Goal: Task Accomplishment & Management: Use online tool/utility

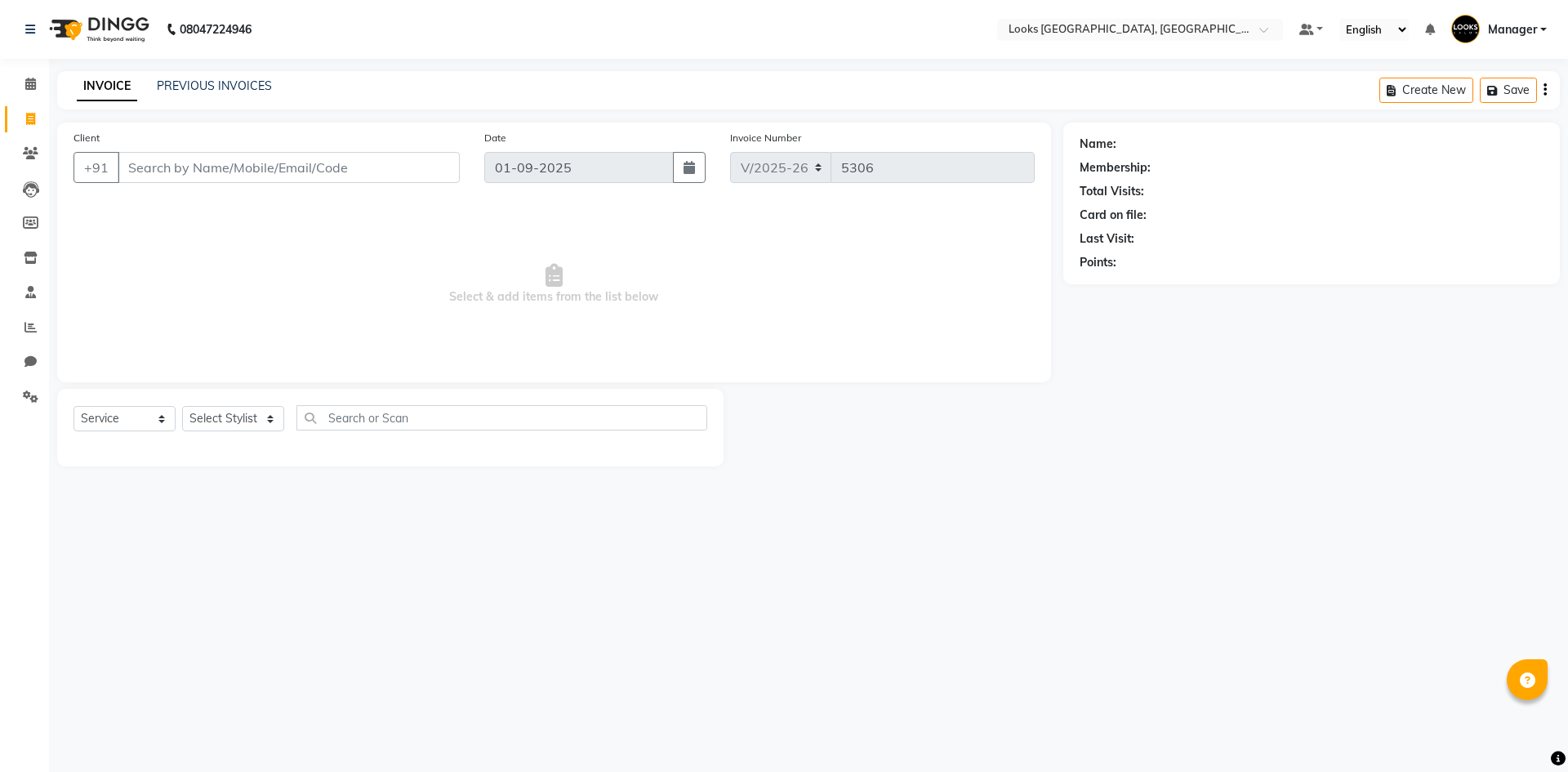
select select "4718"
select select "service"
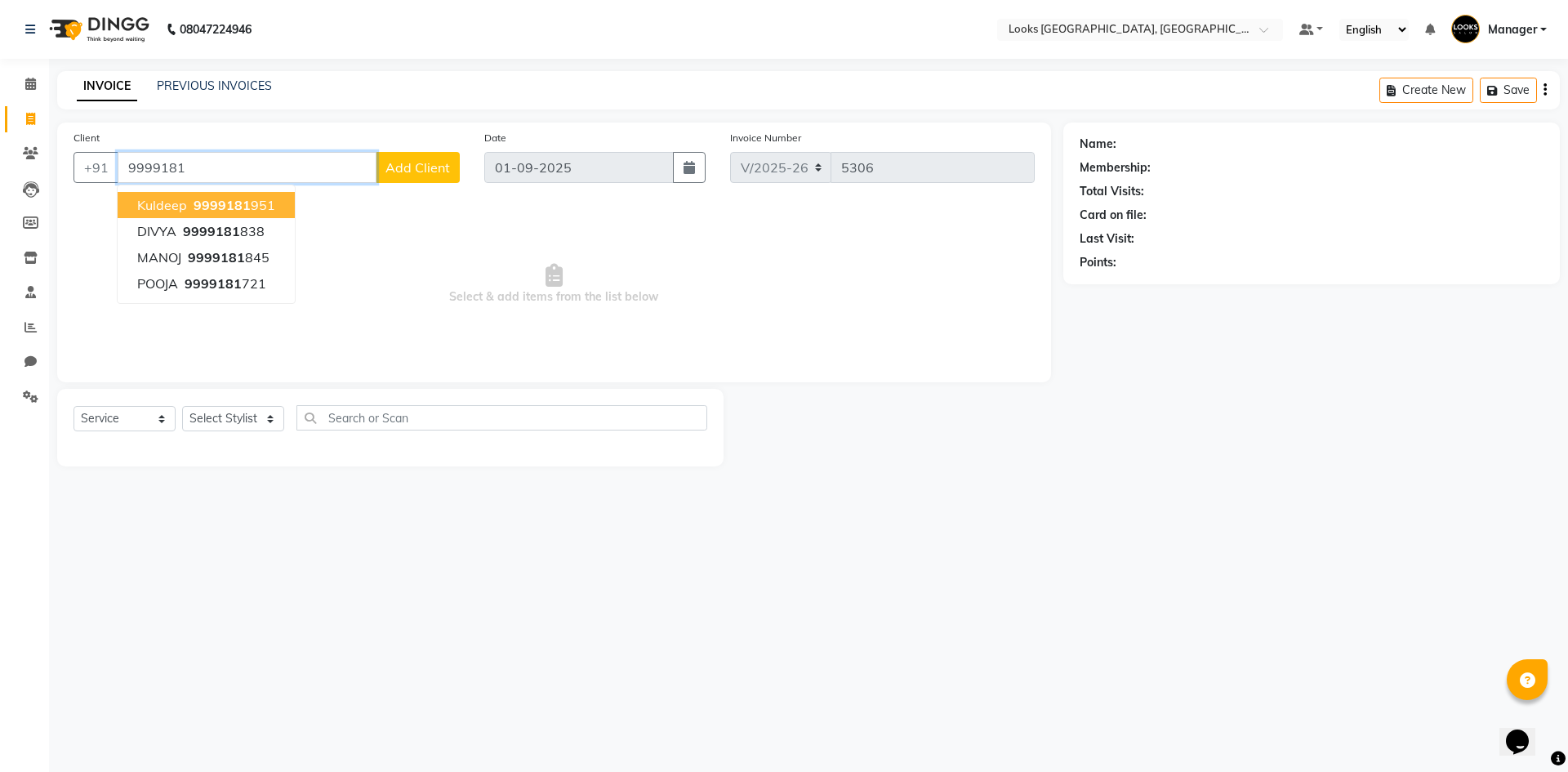
click at [210, 210] on span "9999181" at bounding box center [222, 205] width 57 height 17
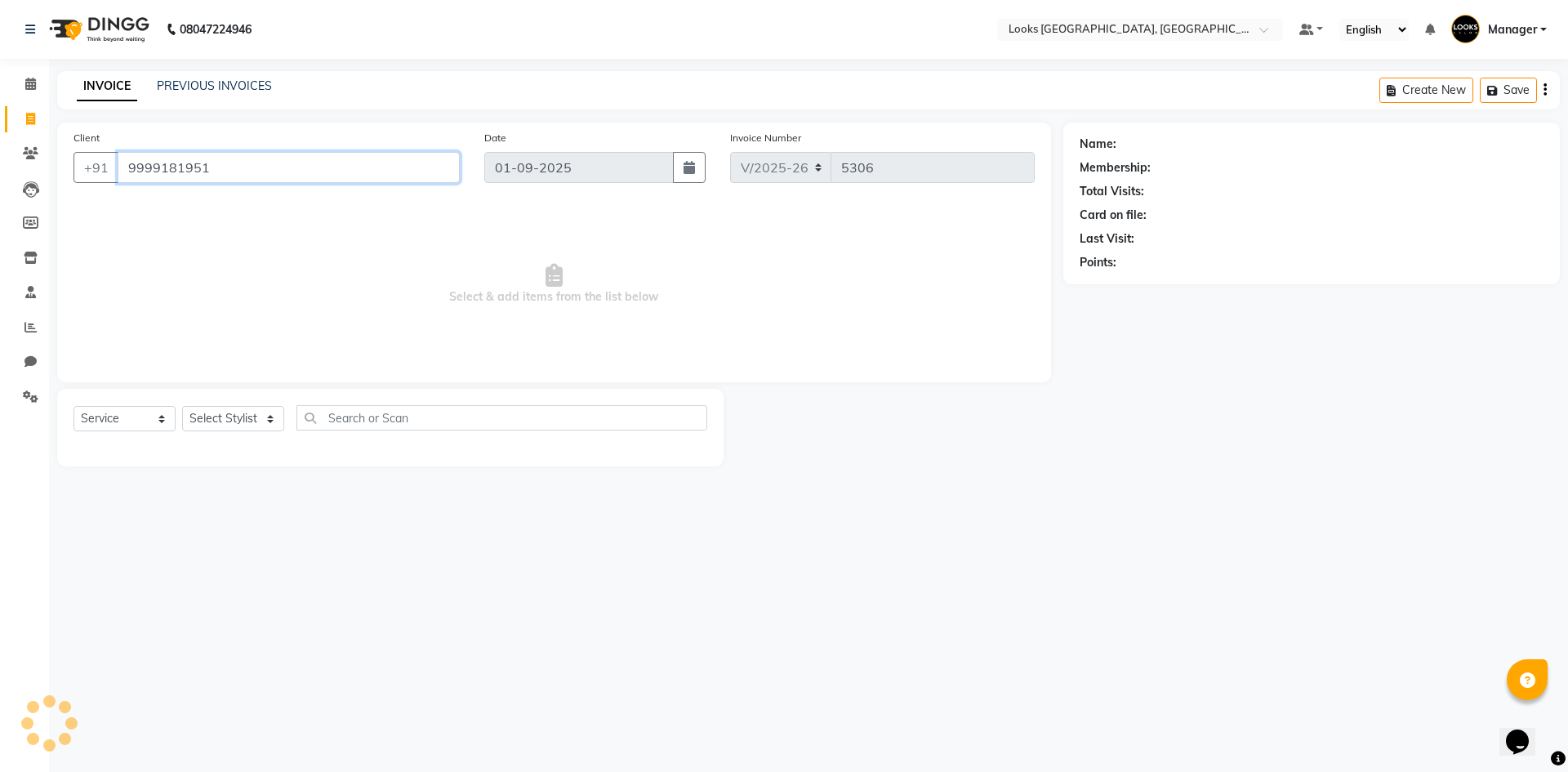
type input "9999181951"
select select "1: Object"
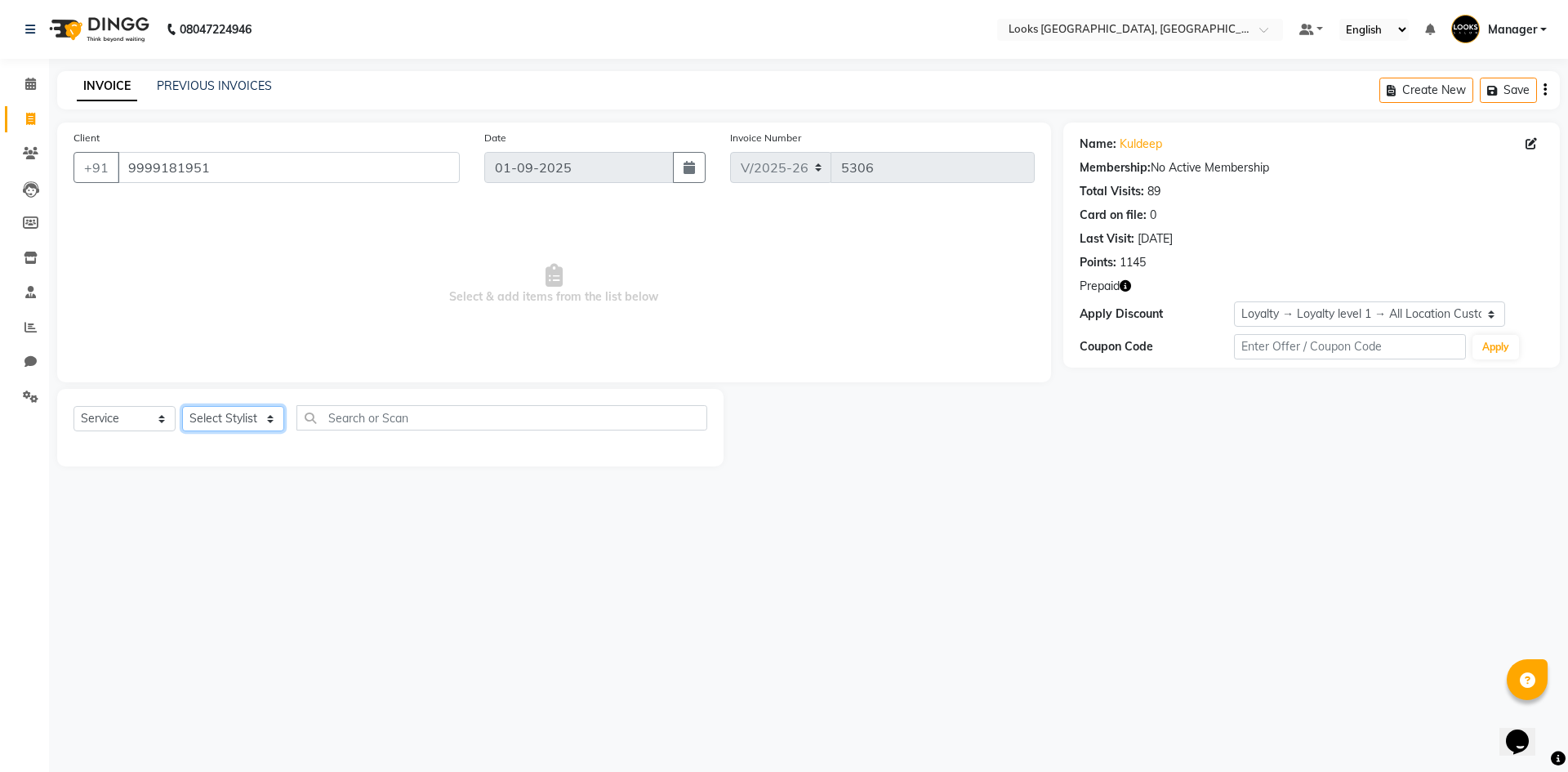
click at [234, 415] on select "Select Stylist [PERSON_NAME] [PERSON_NAME] COUNTER_SALES Employee_WS [PERSON_NA…" at bounding box center [234, 418] width 102 height 25
select select "67718"
click at [183, 406] on select "Select Stylist [PERSON_NAME] [PERSON_NAME] COUNTER_SALES Employee_WS [PERSON_NA…" at bounding box center [234, 418] width 102 height 25
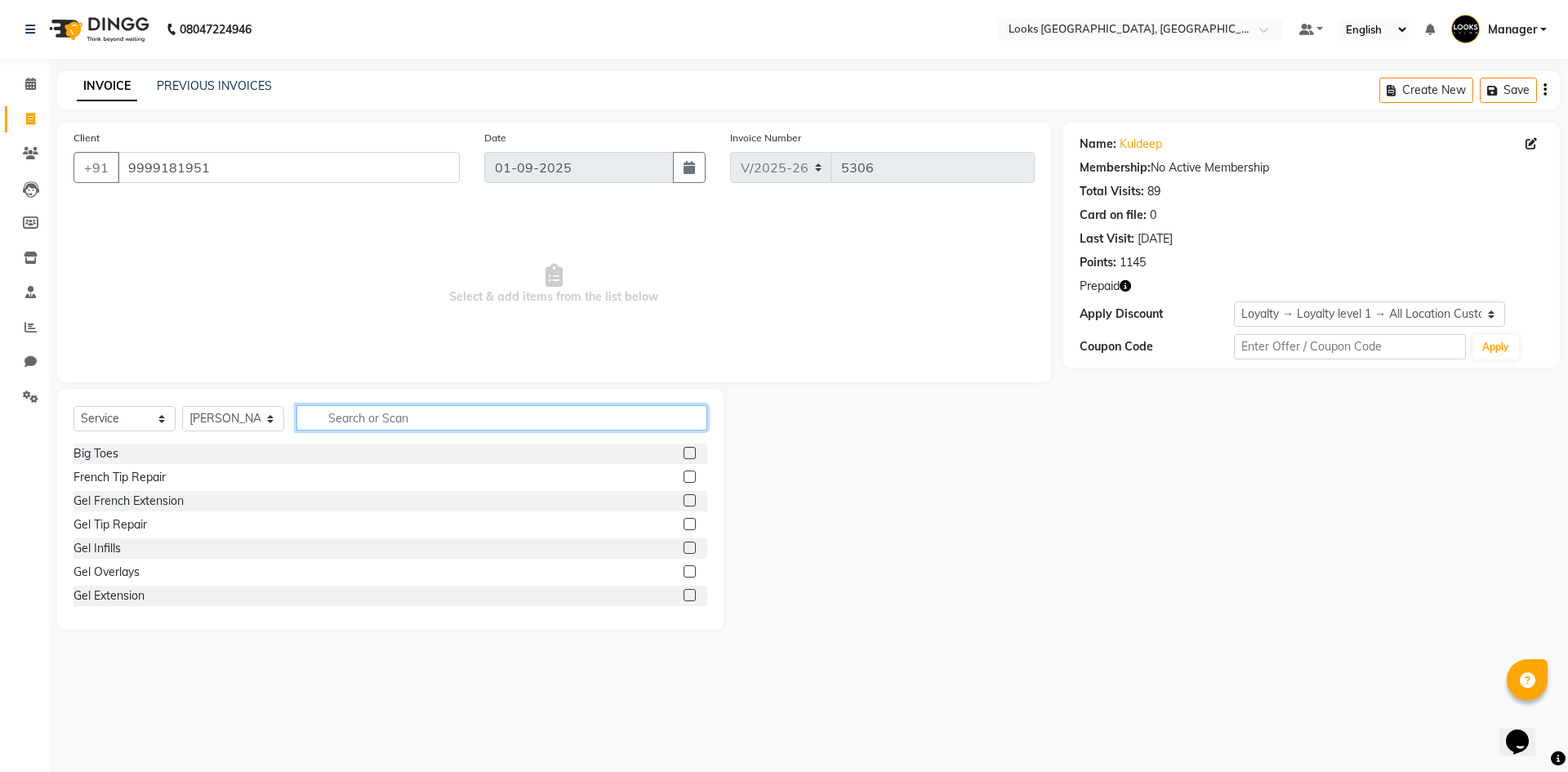
click at [423, 423] on input "text" at bounding box center [501, 417] width 411 height 25
type input "SHAVE"
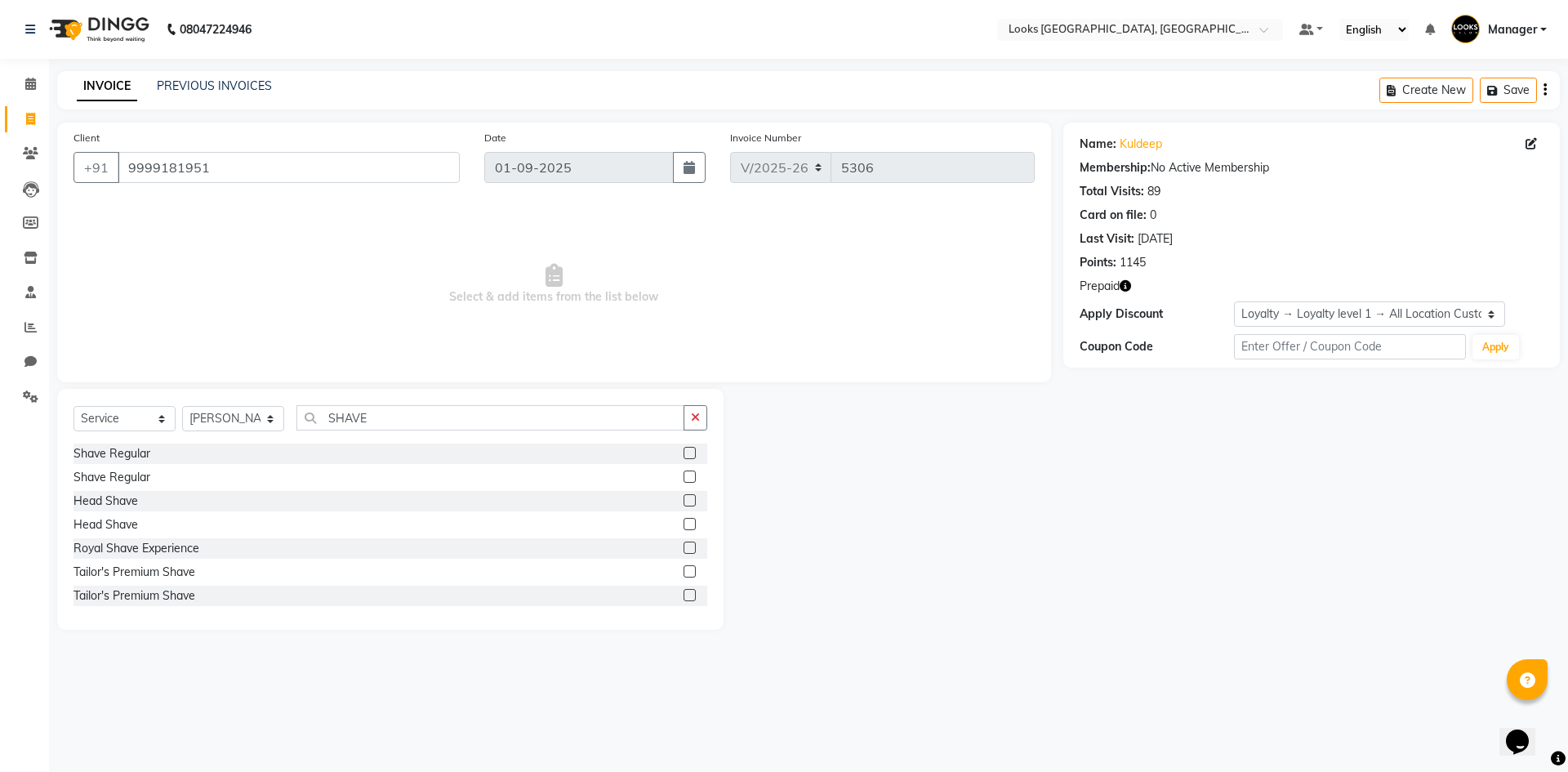
click at [684, 454] on label at bounding box center [689, 452] width 12 height 12
click at [684, 454] on input "checkbox" at bounding box center [689, 453] width 10 height 10
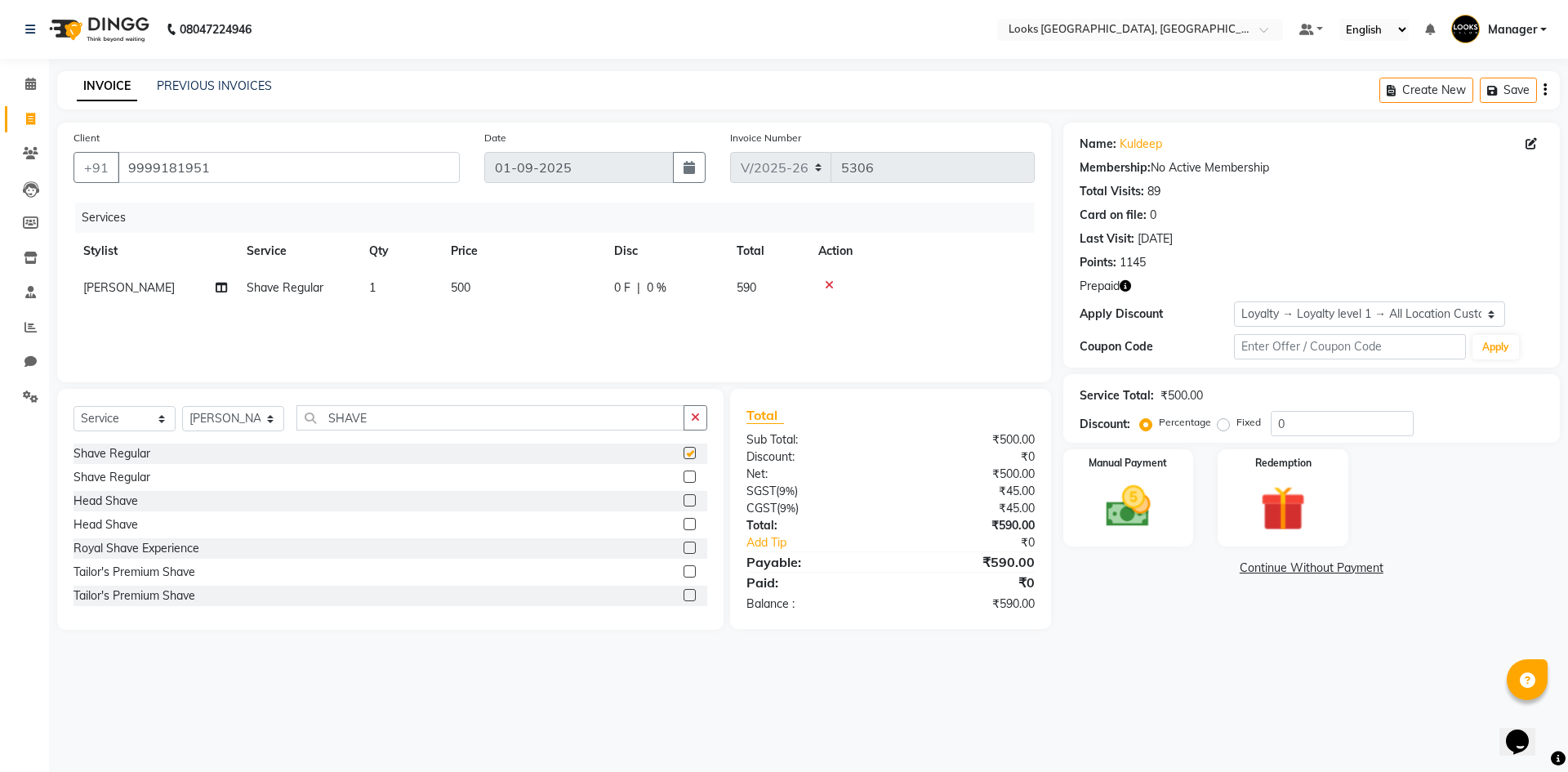
checkbox input "false"
click at [453, 287] on span "500" at bounding box center [461, 287] width 19 height 15
select select "67718"
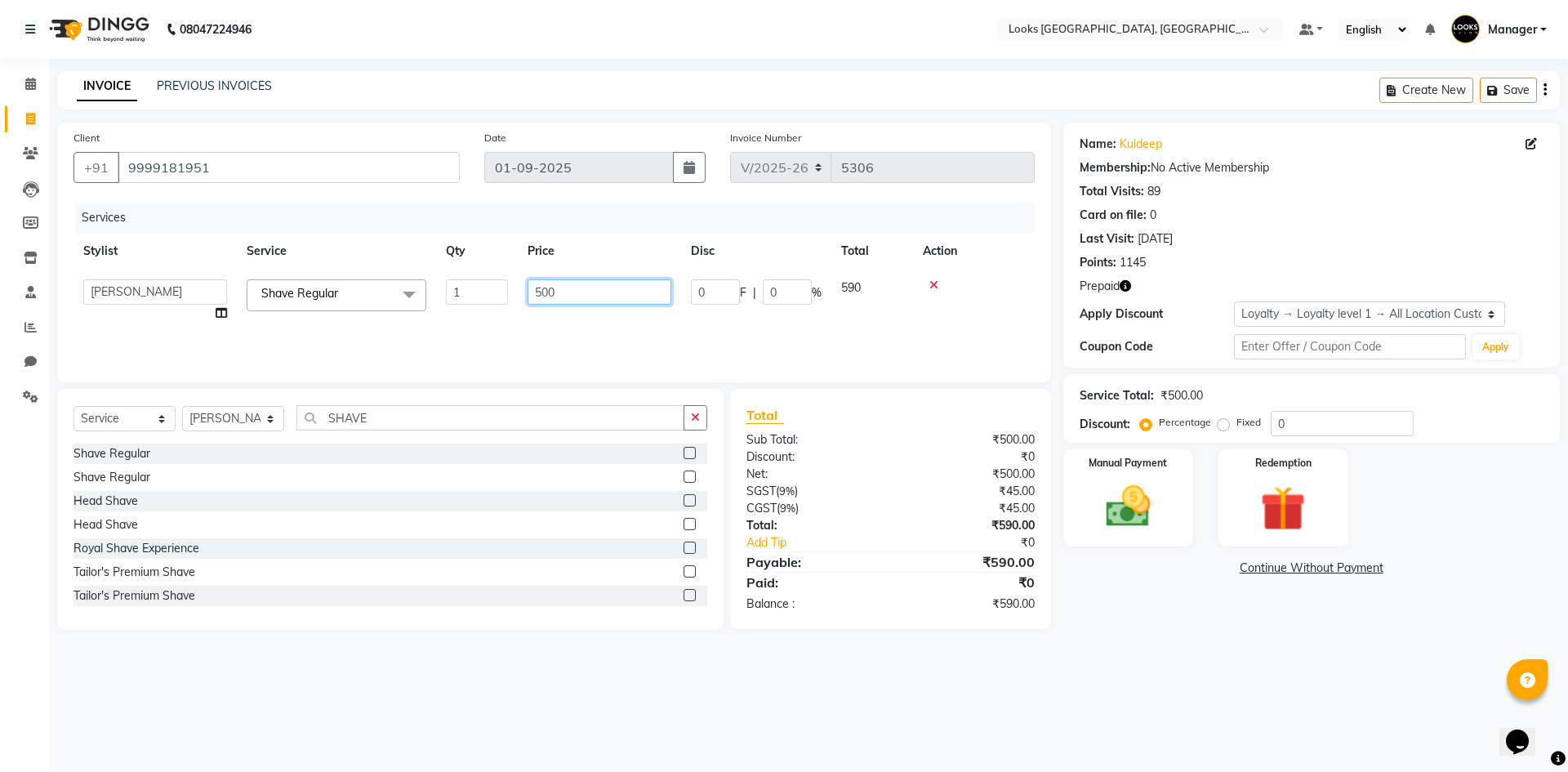
drag, startPoint x: 508, startPoint y: 299, endPoint x: 274, endPoint y: 300, distance: 234.0
click at [309, 300] on tr "[PERSON_NAME] [PERSON_NAME] COUNTER_SALES Employee_WS [PERSON_NAME] Manager [PE…" at bounding box center [554, 300] width 962 height 62
type input "350"
drag, startPoint x: 1215, startPoint y: 714, endPoint x: 1267, endPoint y: 525, distance: 196.0
click at [1216, 709] on div "08047224946 Select Location × Looks [GEOGRAPHIC_DATA], [GEOGRAPHIC_DATA] Defaul…" at bounding box center [784, 386] width 1568 height 772
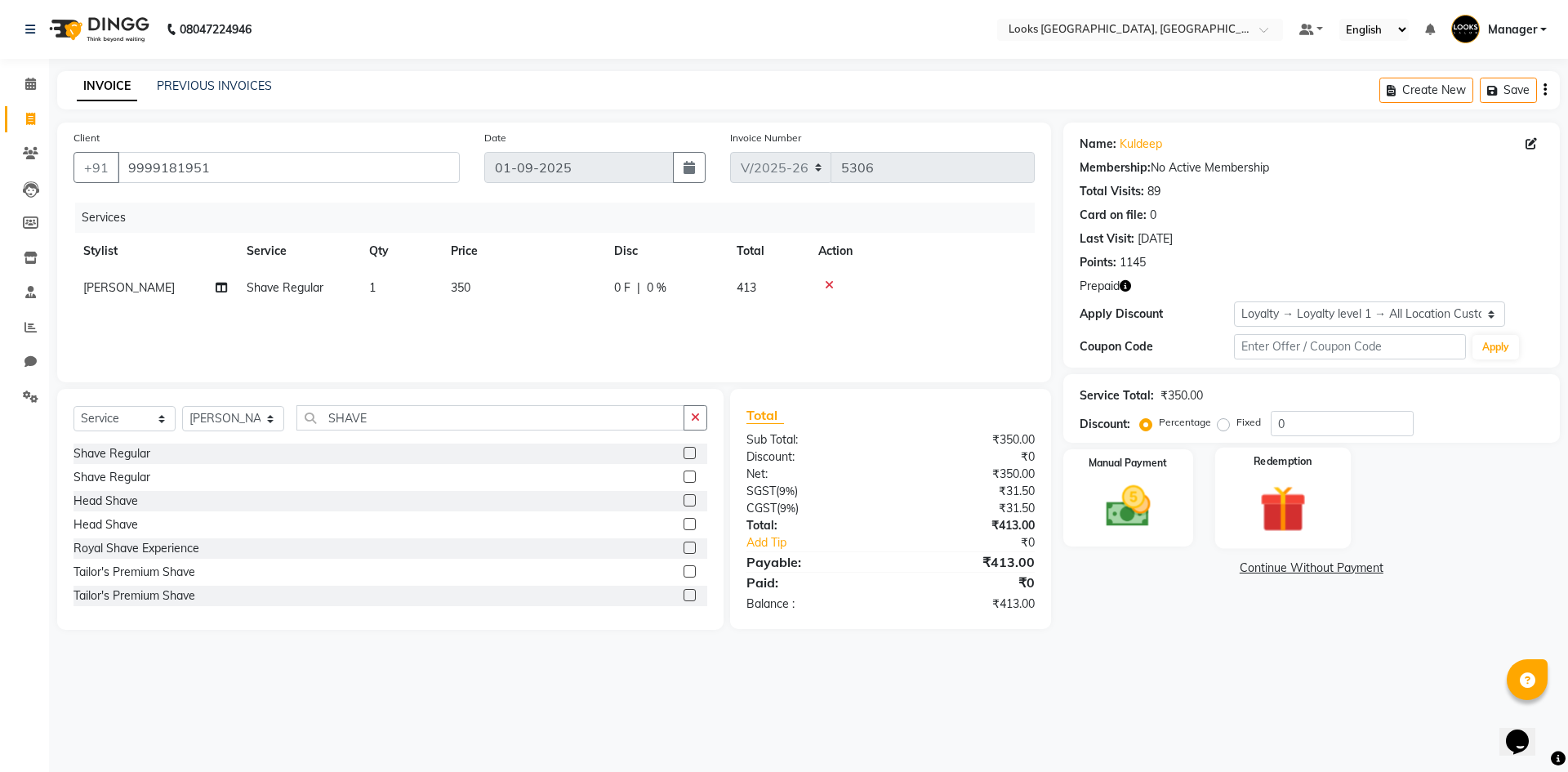
click at [1270, 523] on img at bounding box center [1283, 508] width 76 height 58
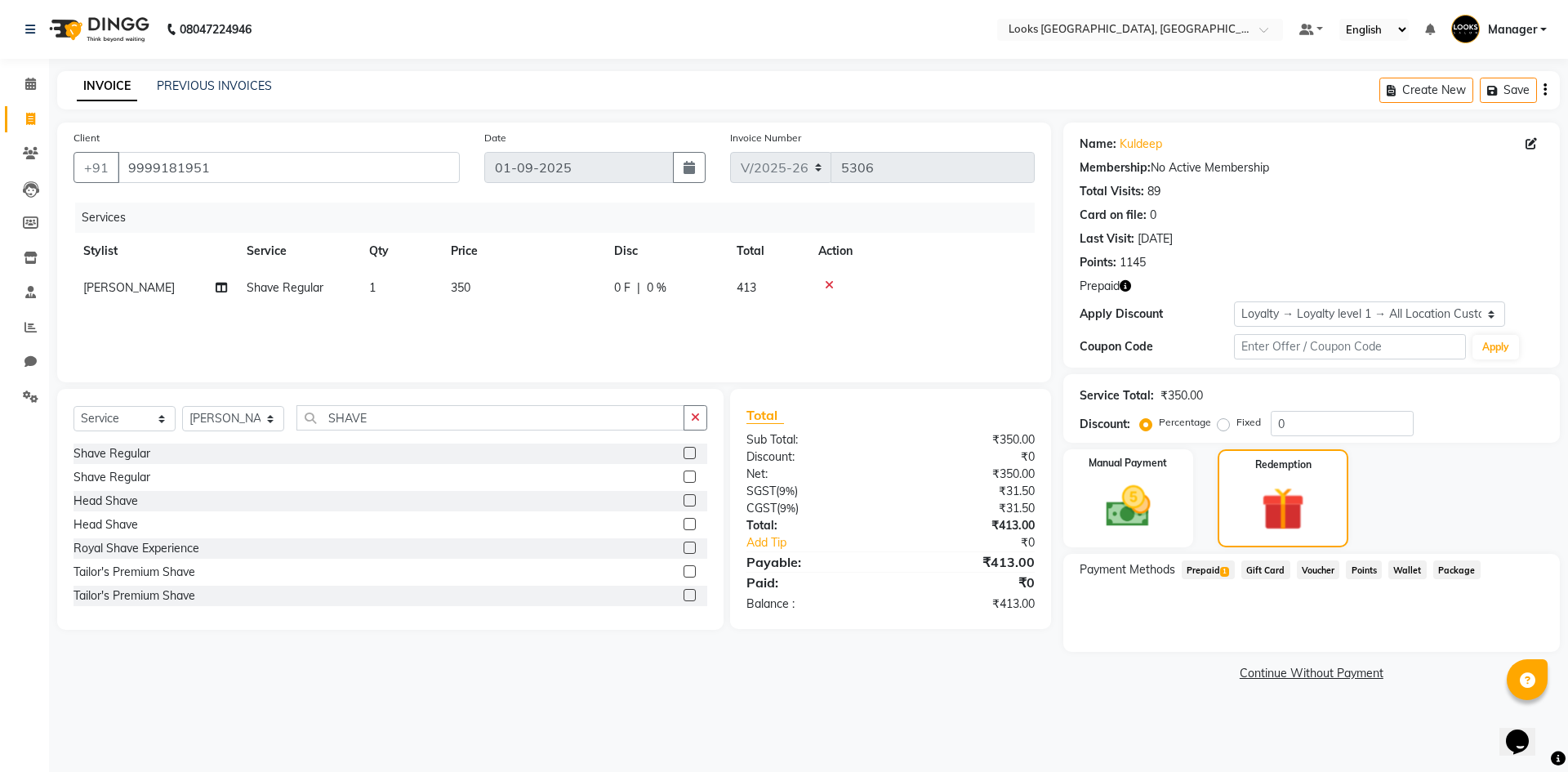
click at [1204, 575] on span "Prepaid 1" at bounding box center [1208, 570] width 53 height 19
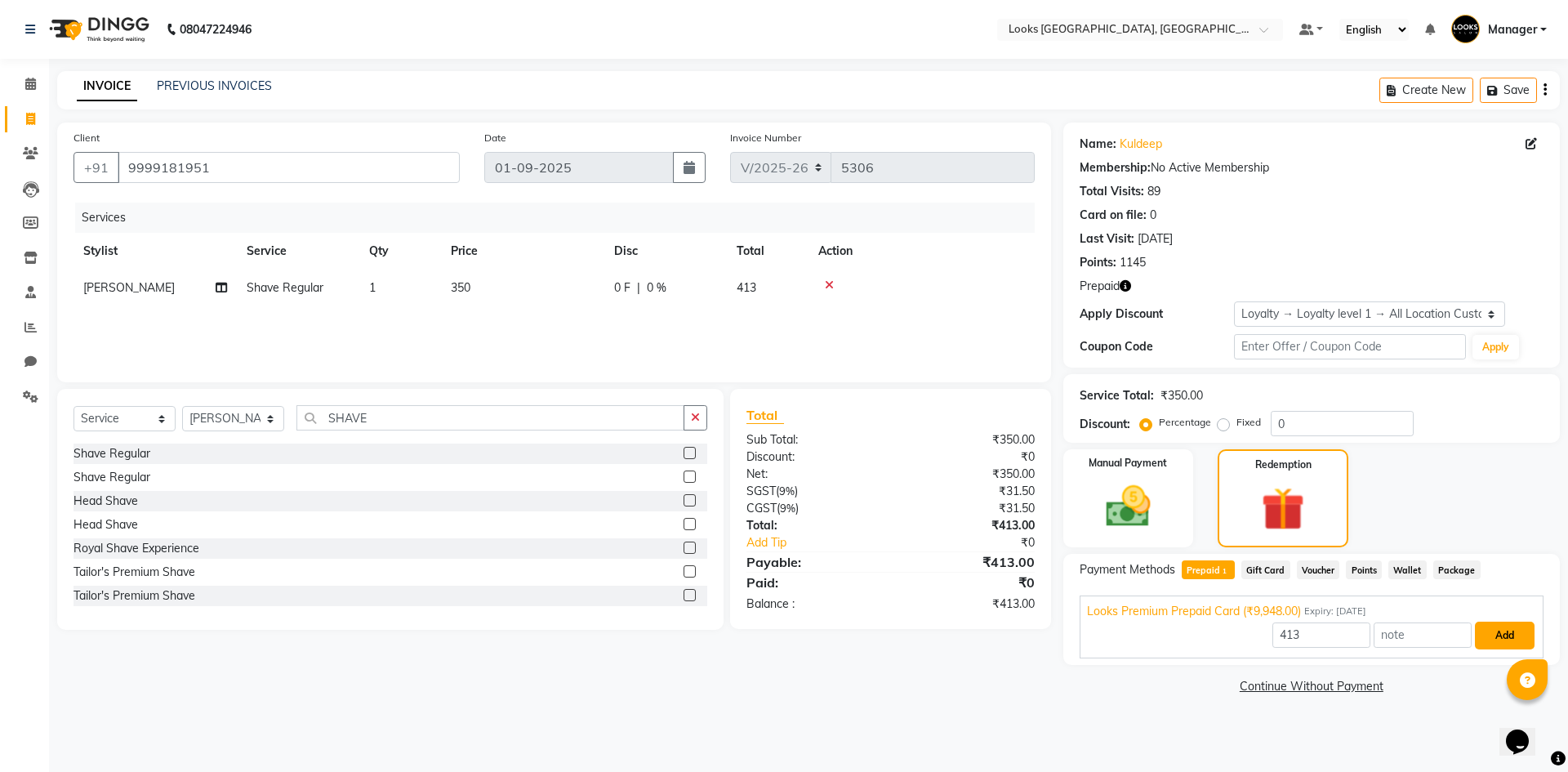
click at [1524, 637] on button "Add" at bounding box center [1505, 636] width 59 height 28
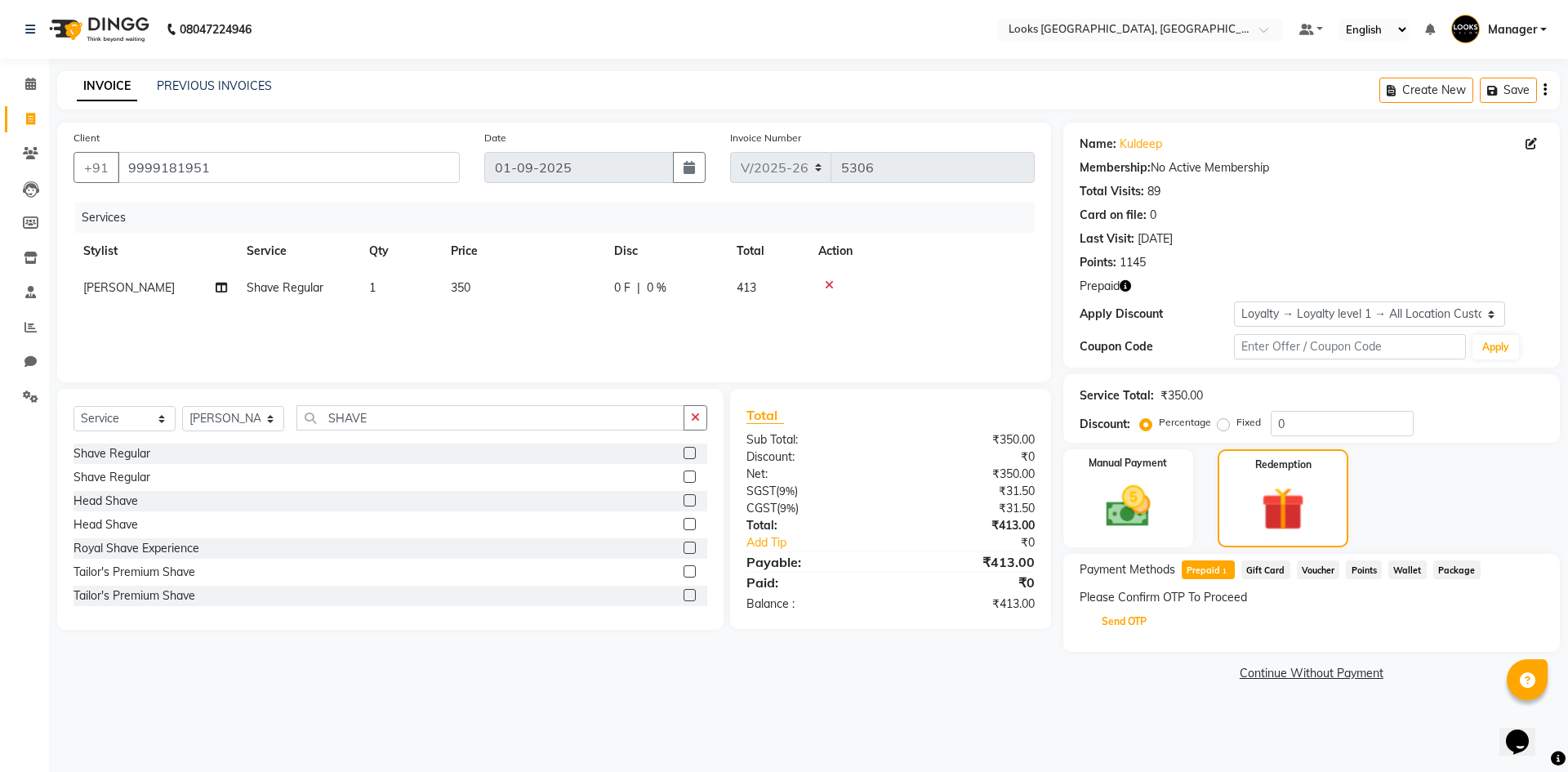
click at [1100, 615] on button "Send OTP" at bounding box center [1124, 622] width 86 height 28
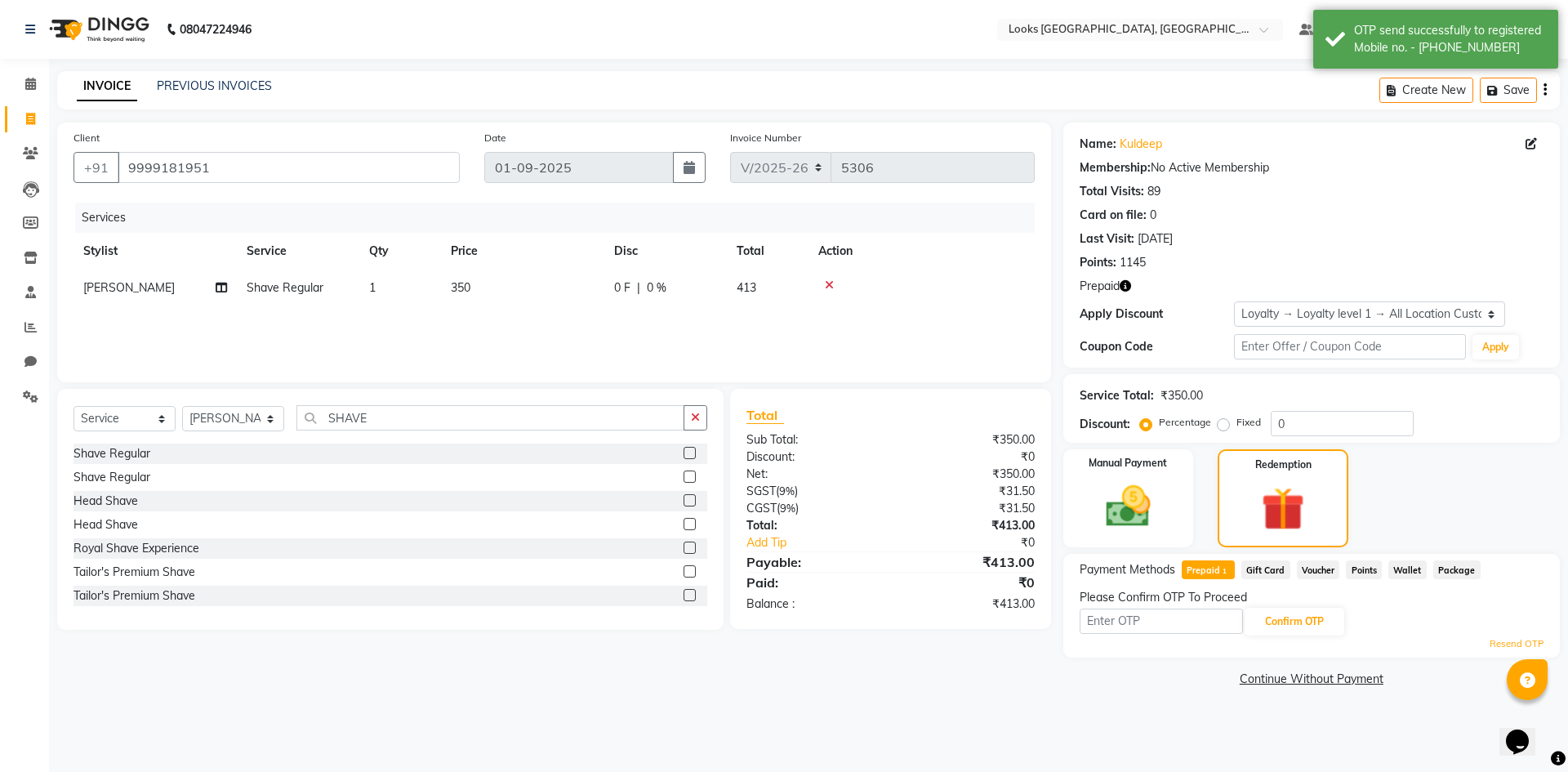
click at [100, 289] on span "[PERSON_NAME]" at bounding box center [129, 287] width 92 height 15
select select "67718"
click at [89, 300] on select "[PERSON_NAME] [PERSON_NAME] COUNTER_SALES Employee_WS [PERSON_NAME] Manager [PE…" at bounding box center [155, 291] width 144 height 25
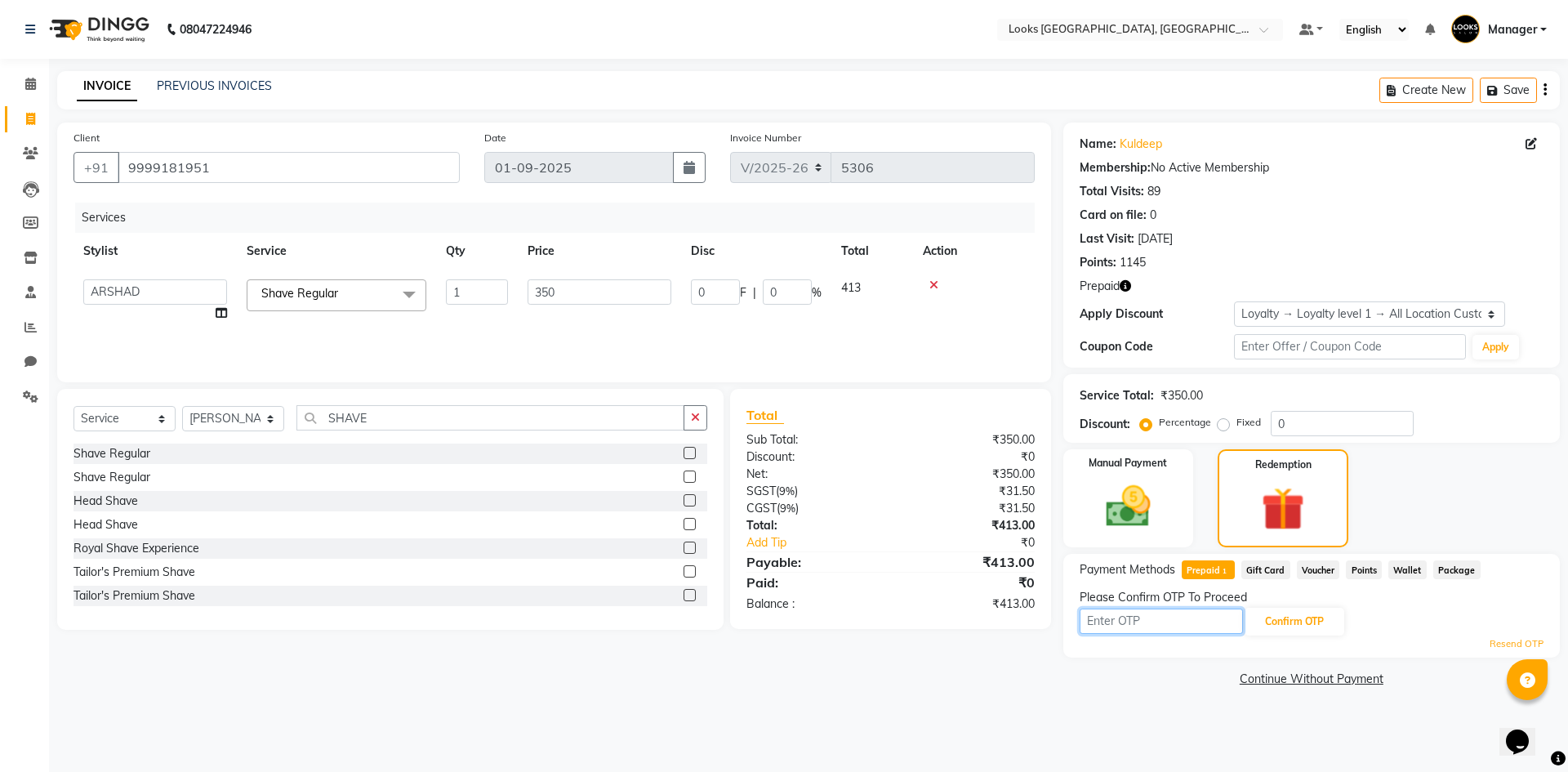
click at [1193, 630] on input "text" at bounding box center [1161, 621] width 163 height 25
type input "6238"
click at [1296, 624] on button "Confirm OTP" at bounding box center [1295, 622] width 100 height 28
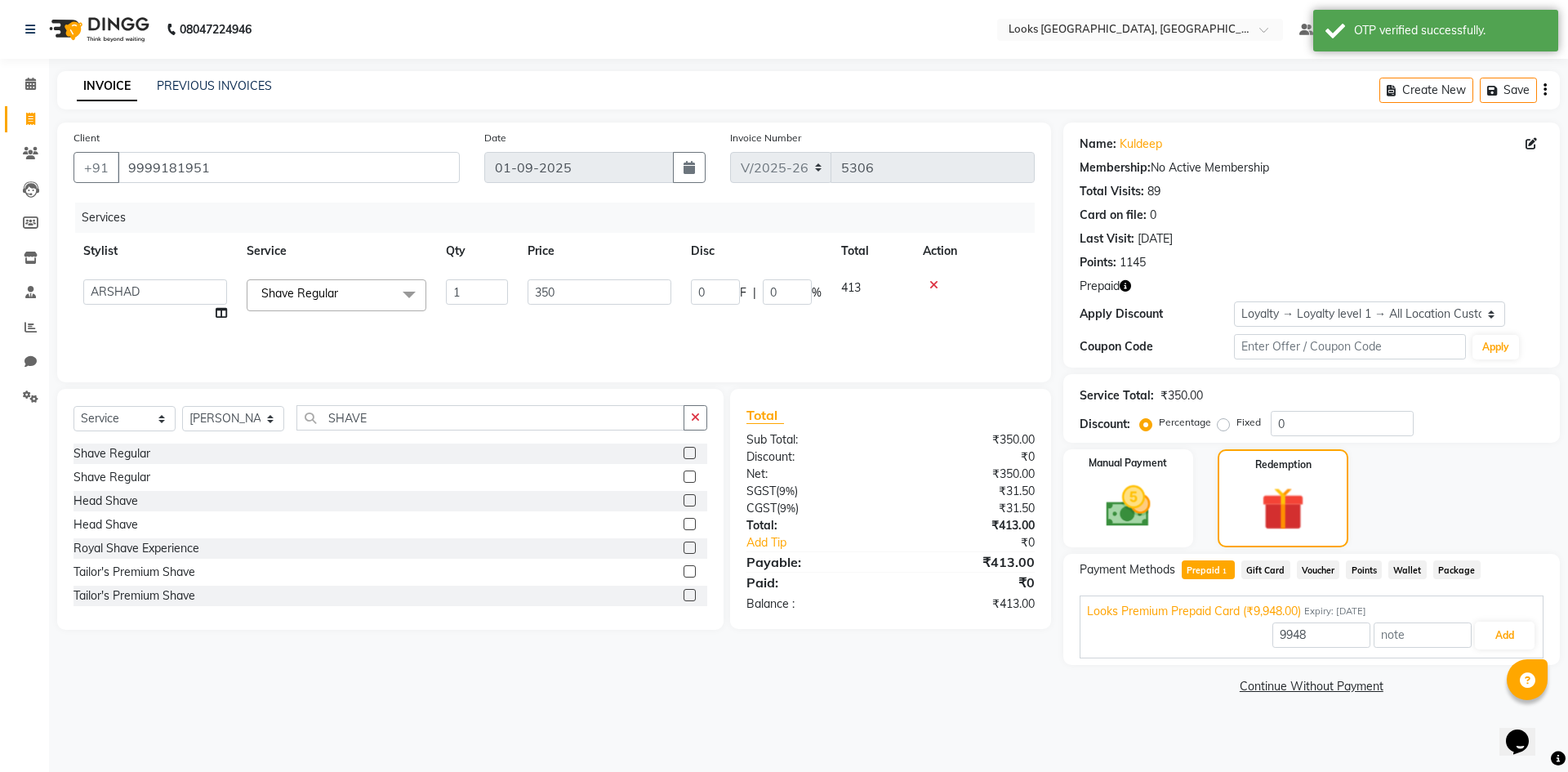
click at [1513, 621] on div "9948 Add" at bounding box center [1311, 635] width 449 height 31
click at [1526, 632] on button "Add" at bounding box center [1505, 636] width 59 height 28
drag, startPoint x: 1342, startPoint y: 634, endPoint x: 887, endPoint y: 610, distance: 455.6
click at [866, 626] on div "Client [PHONE_NUMBER] Date [DATE] Invoice Number V/2025 V/[PHONE_NUMBER] Servic…" at bounding box center [808, 423] width 1527 height 601
type input "350"
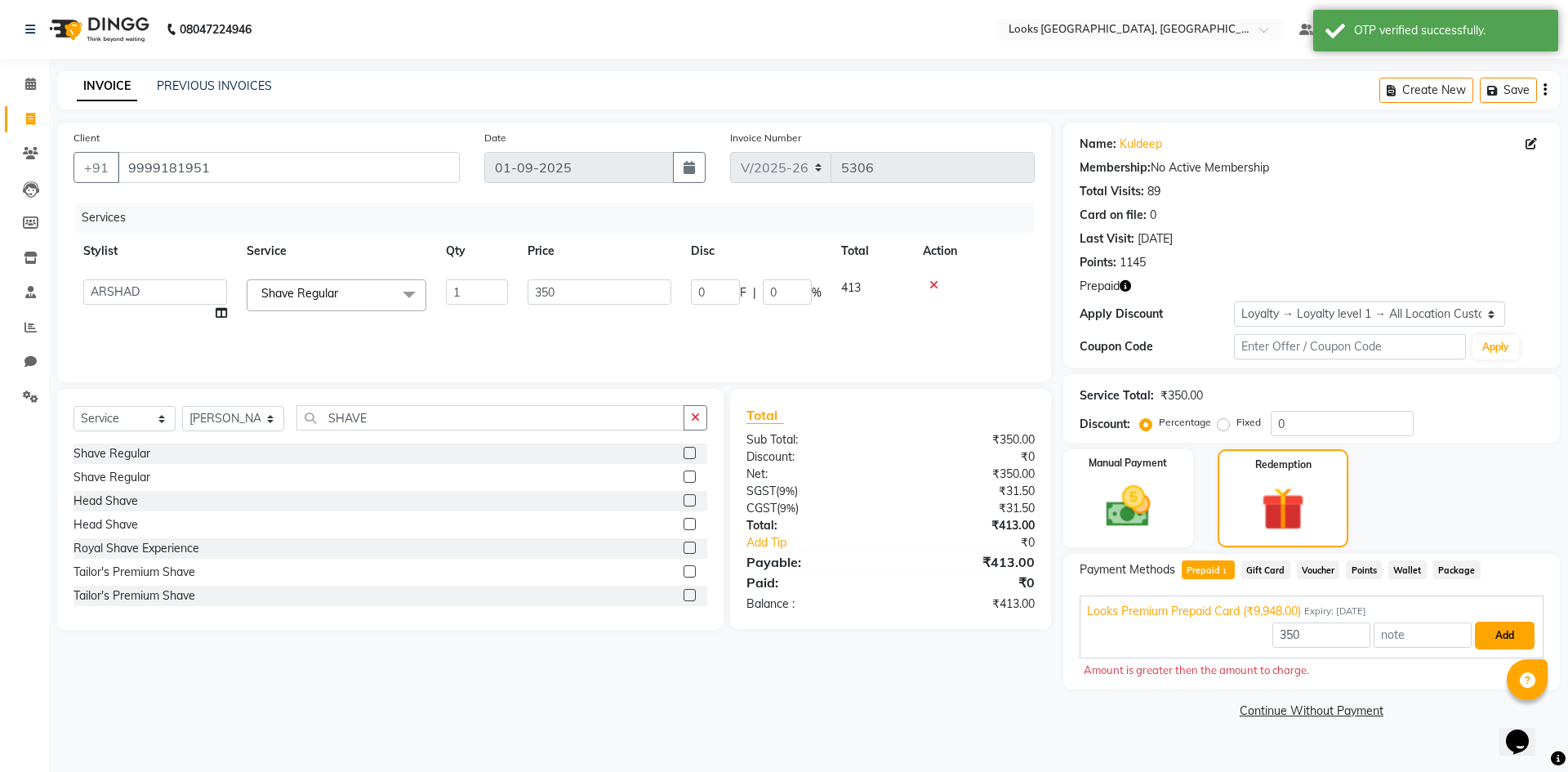
click at [1520, 631] on button "Add" at bounding box center [1505, 636] width 59 height 28
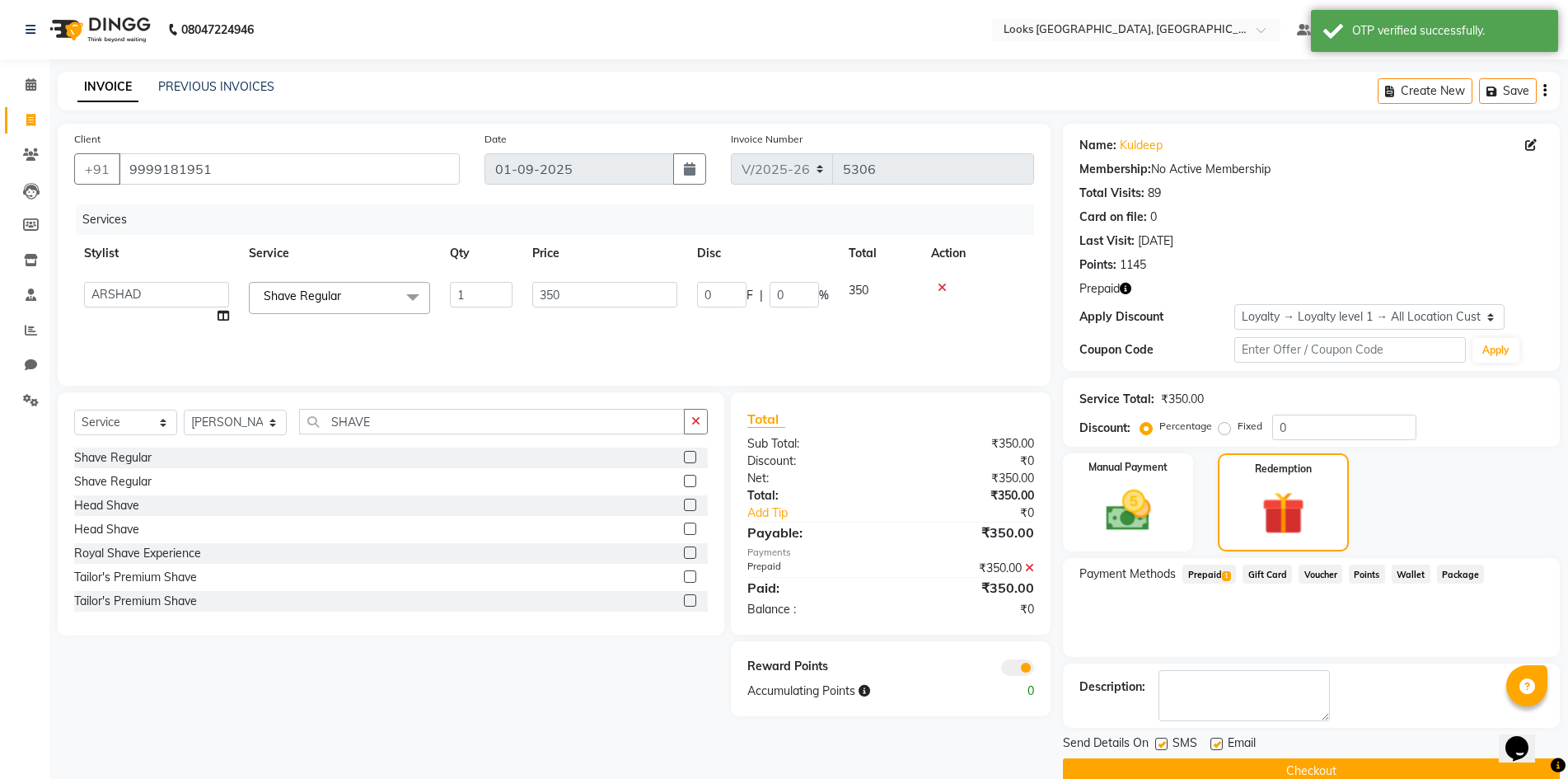
scroll to position [30, 0]
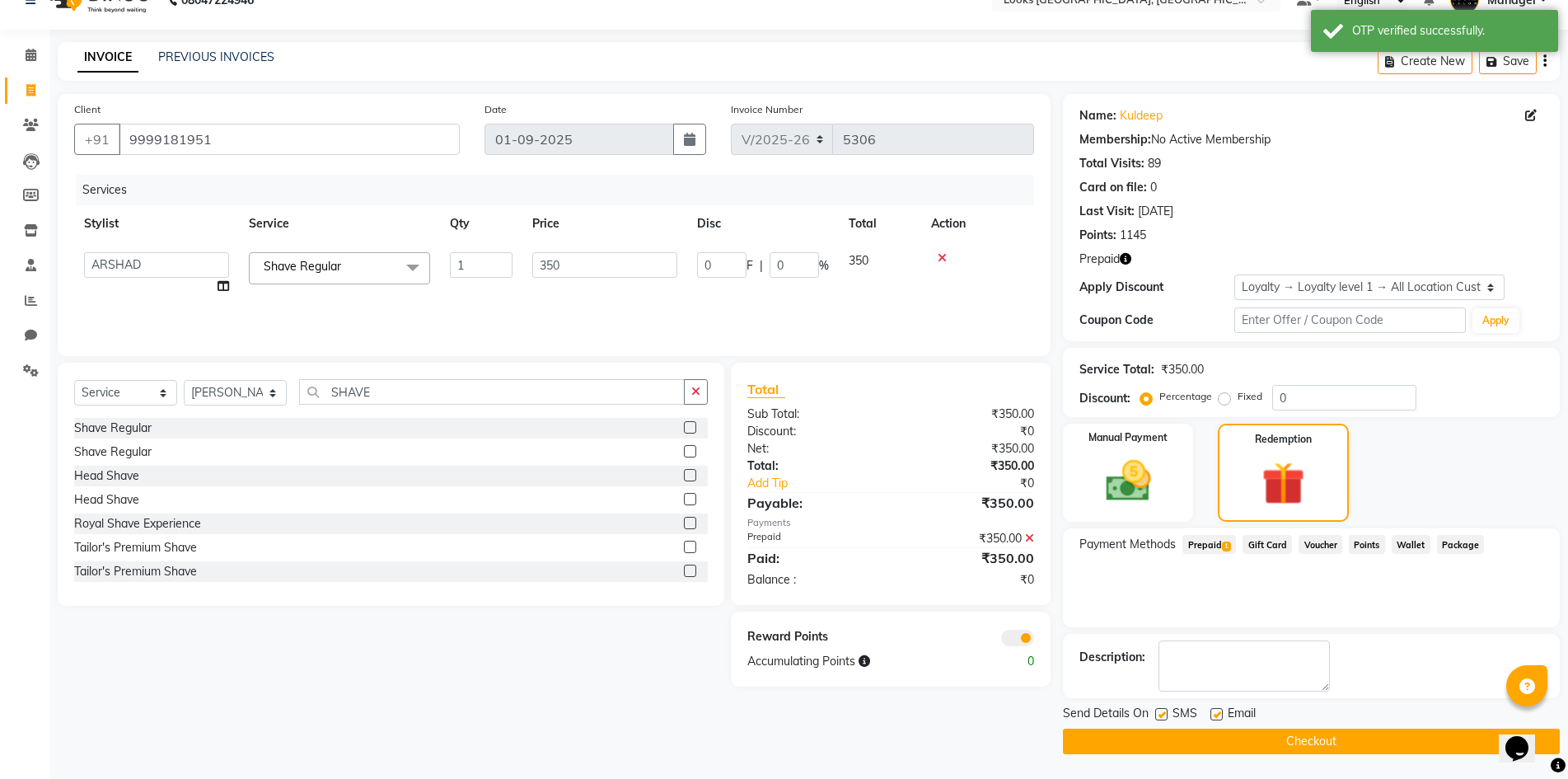
click at [1220, 714] on label at bounding box center [1216, 714] width 12 height 12
click at [1220, 714] on input "checkbox" at bounding box center [1216, 714] width 10 height 10
checkbox input "false"
click at [1240, 745] on button "Checkout" at bounding box center [1312, 741] width 497 height 25
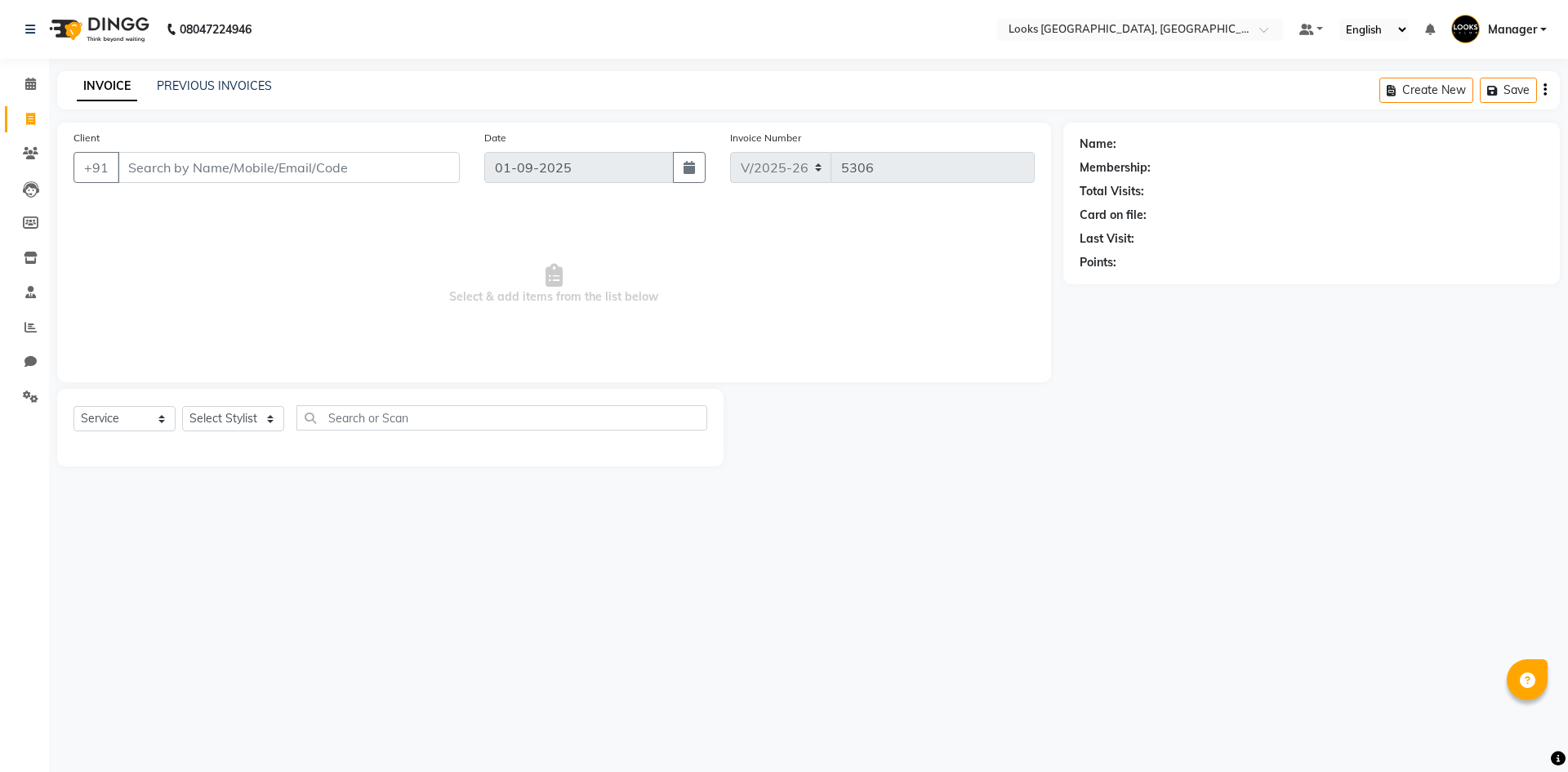
select select "4718"
select select "service"
click at [32, 323] on icon at bounding box center [30, 326] width 12 height 12
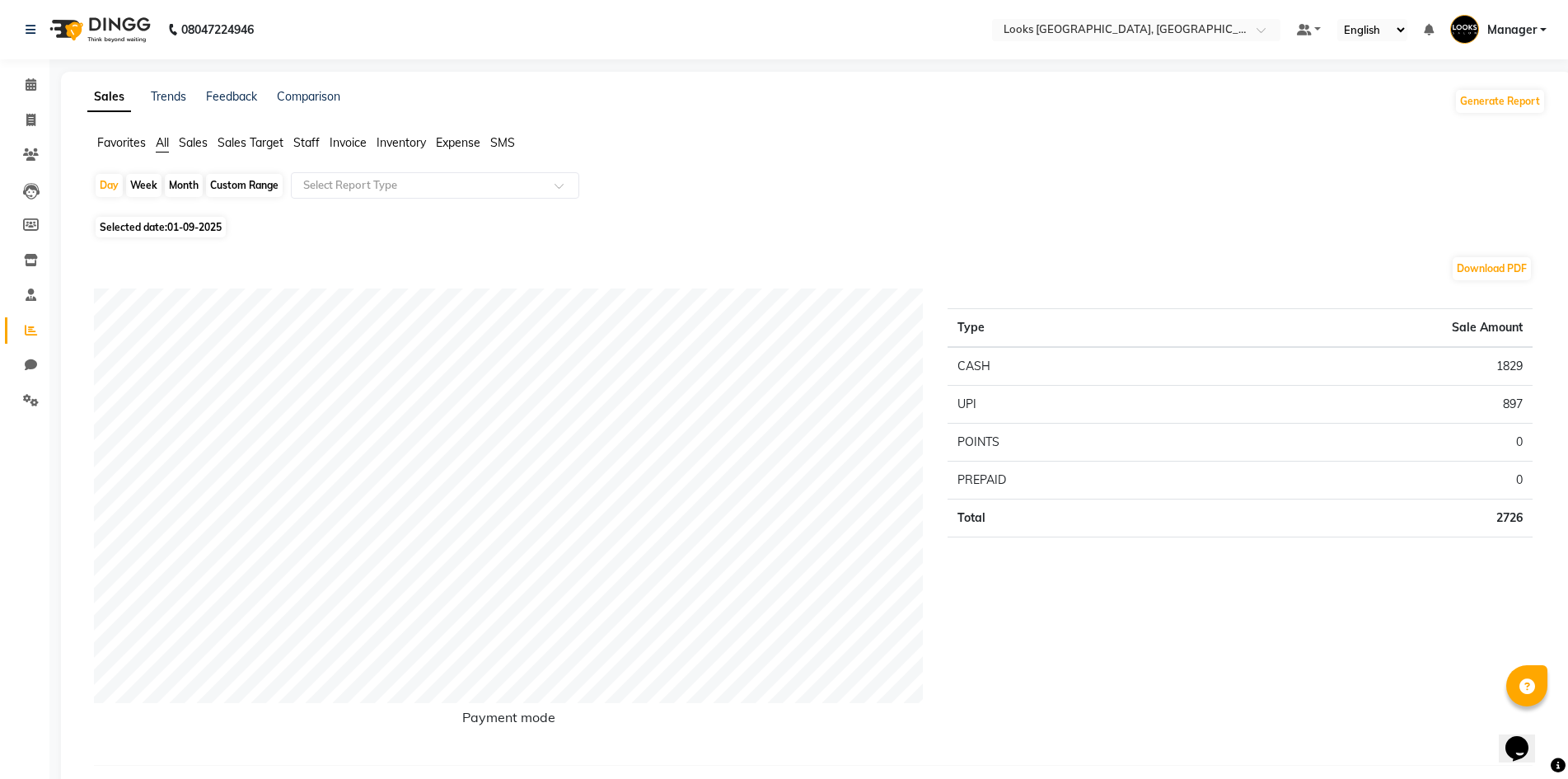
click at [501, 136] on span "SMS" at bounding box center [502, 143] width 24 height 15
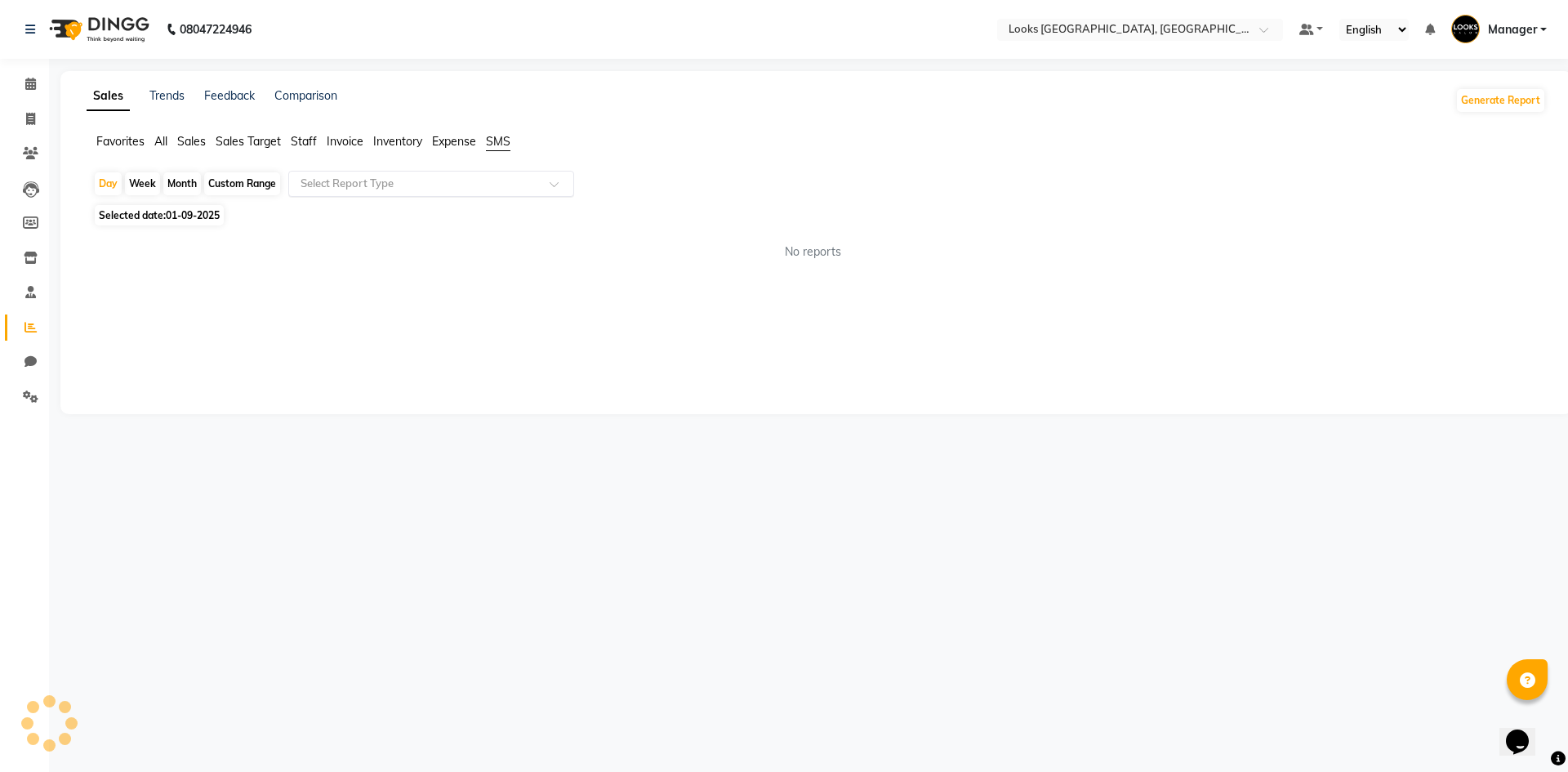
click at [480, 183] on input "text" at bounding box center [415, 184] width 235 height 17
click at [443, 291] on div "SMS detail" at bounding box center [431, 278] width 285 height 32
select select "full_report"
select select "csv"
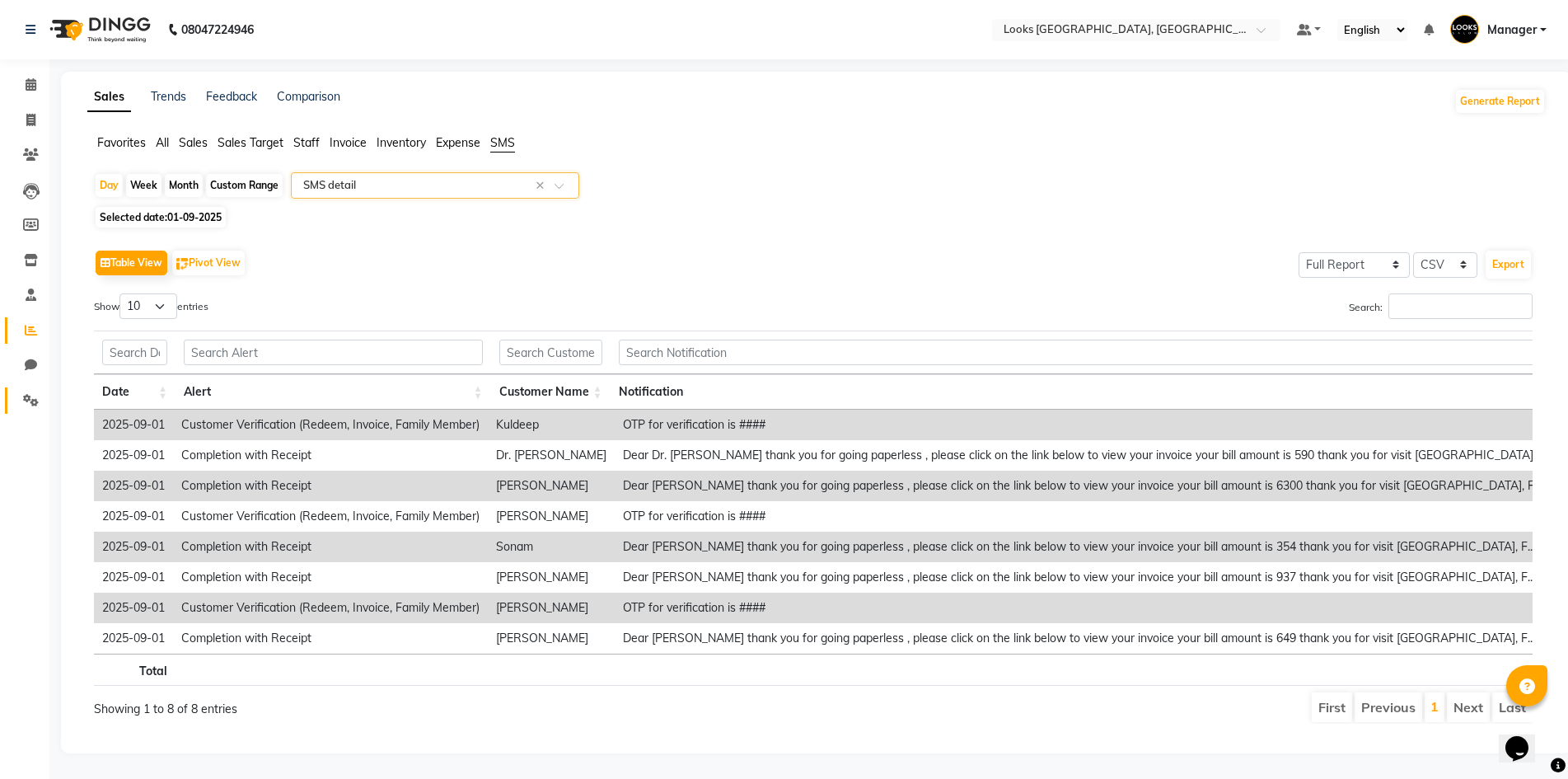
click at [22, 400] on span at bounding box center [31, 401] width 29 height 19
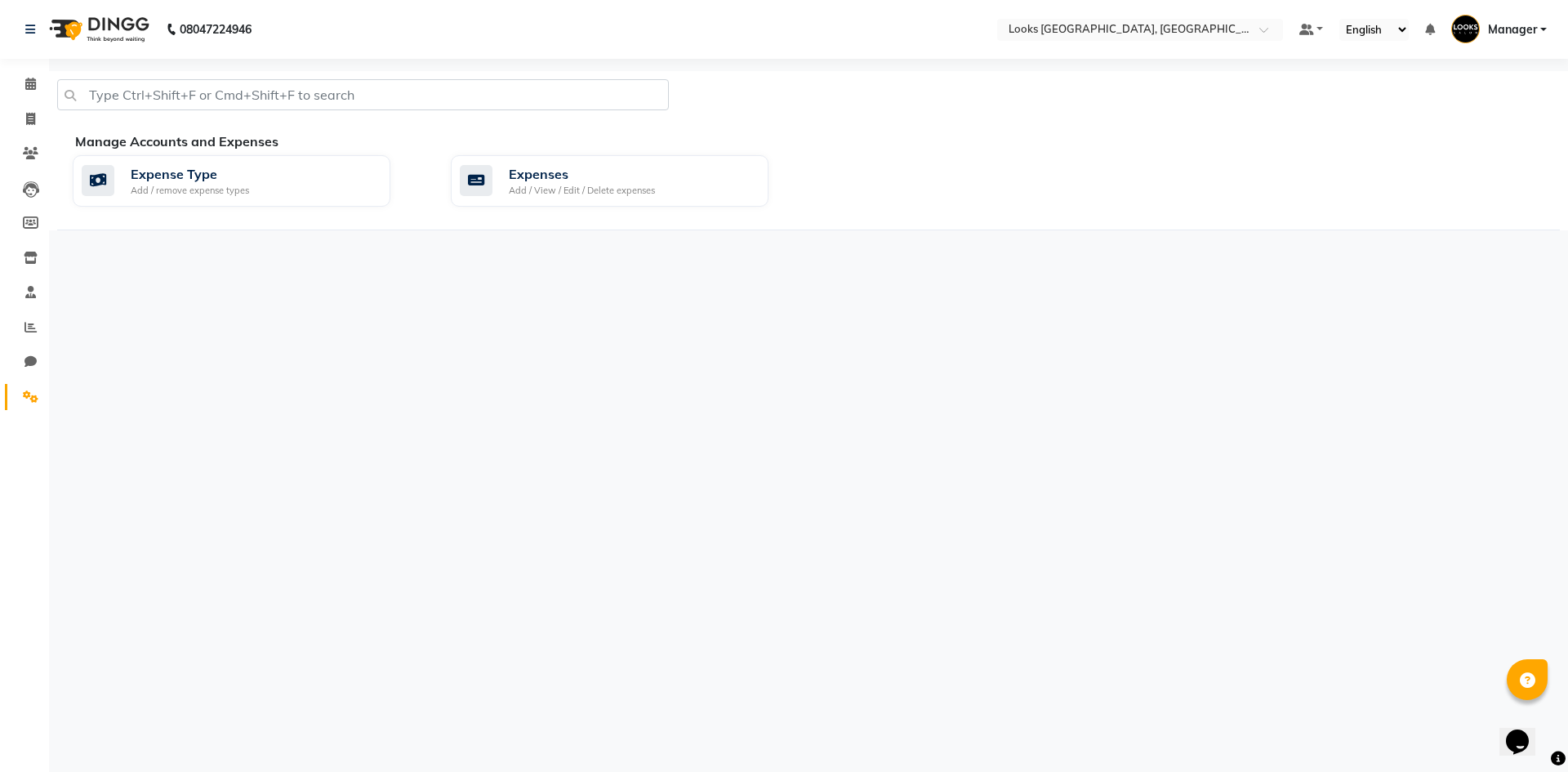
click at [629, 119] on div at bounding box center [362, 102] width 637 height 44
click at [32, 293] on icon at bounding box center [30, 292] width 10 height 12
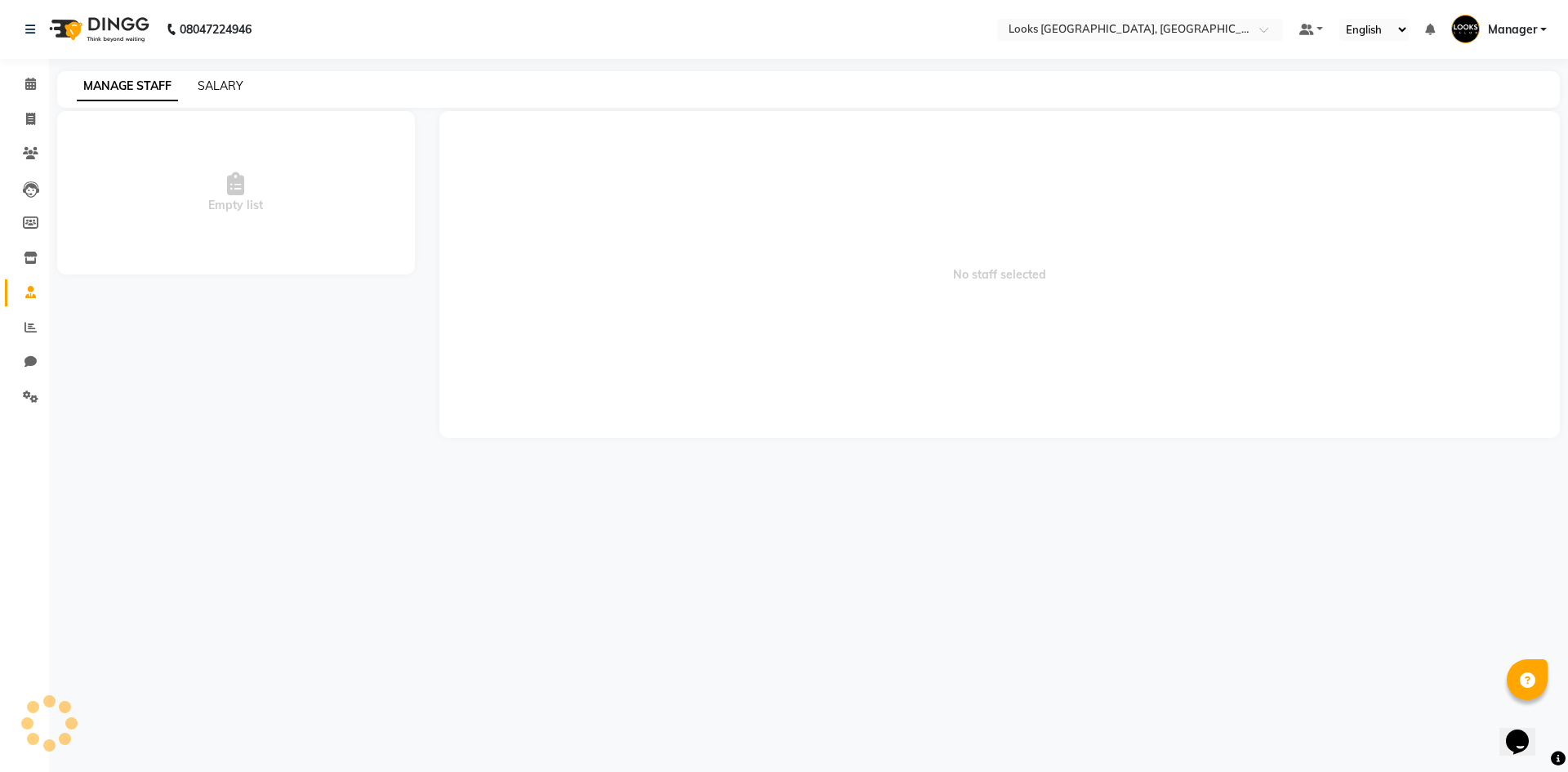
click at [239, 86] on link "SALARY" at bounding box center [220, 86] width 45 height 15
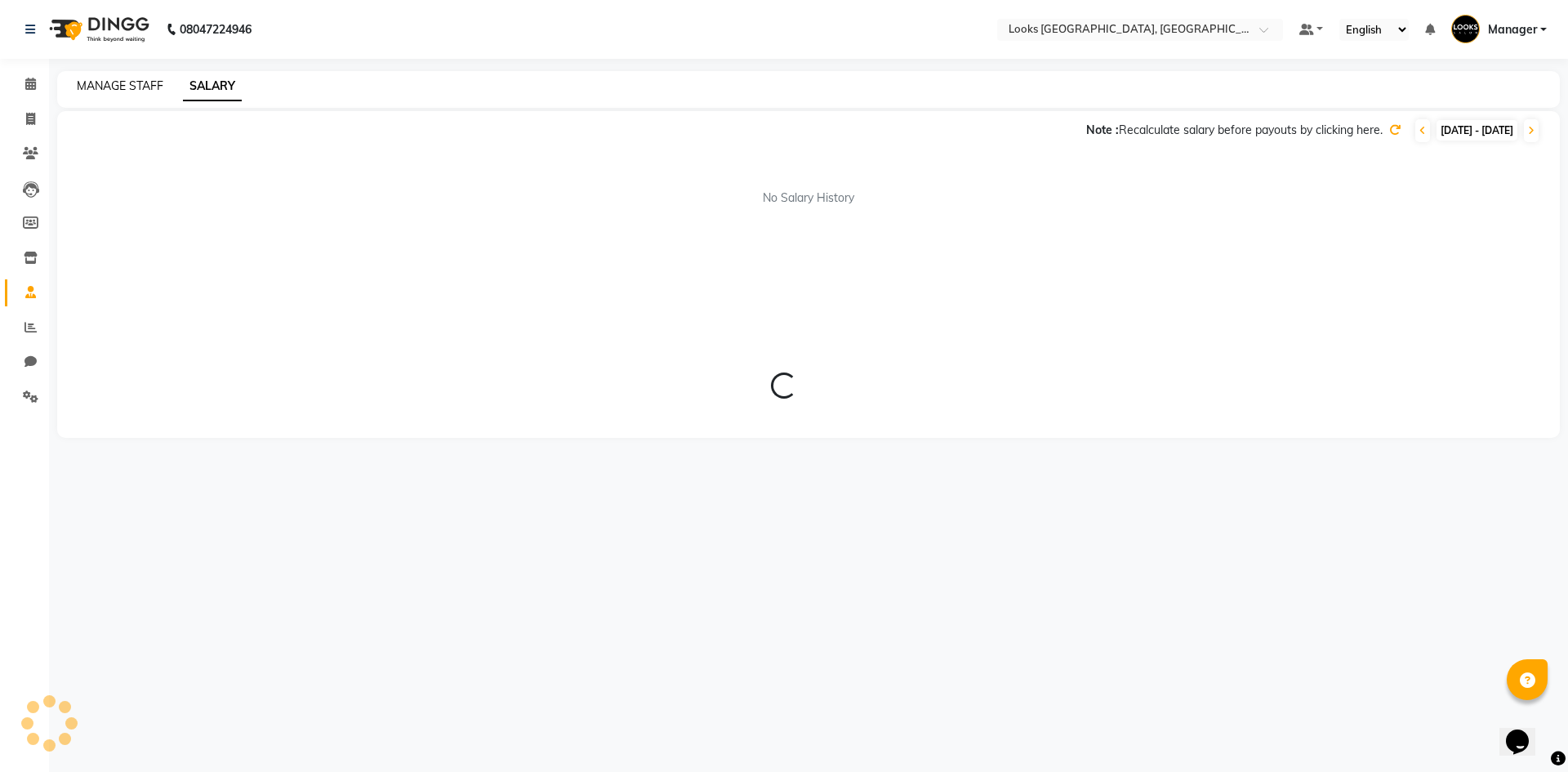
click at [145, 82] on link "MANAGE STAFF" at bounding box center [120, 86] width 86 height 15
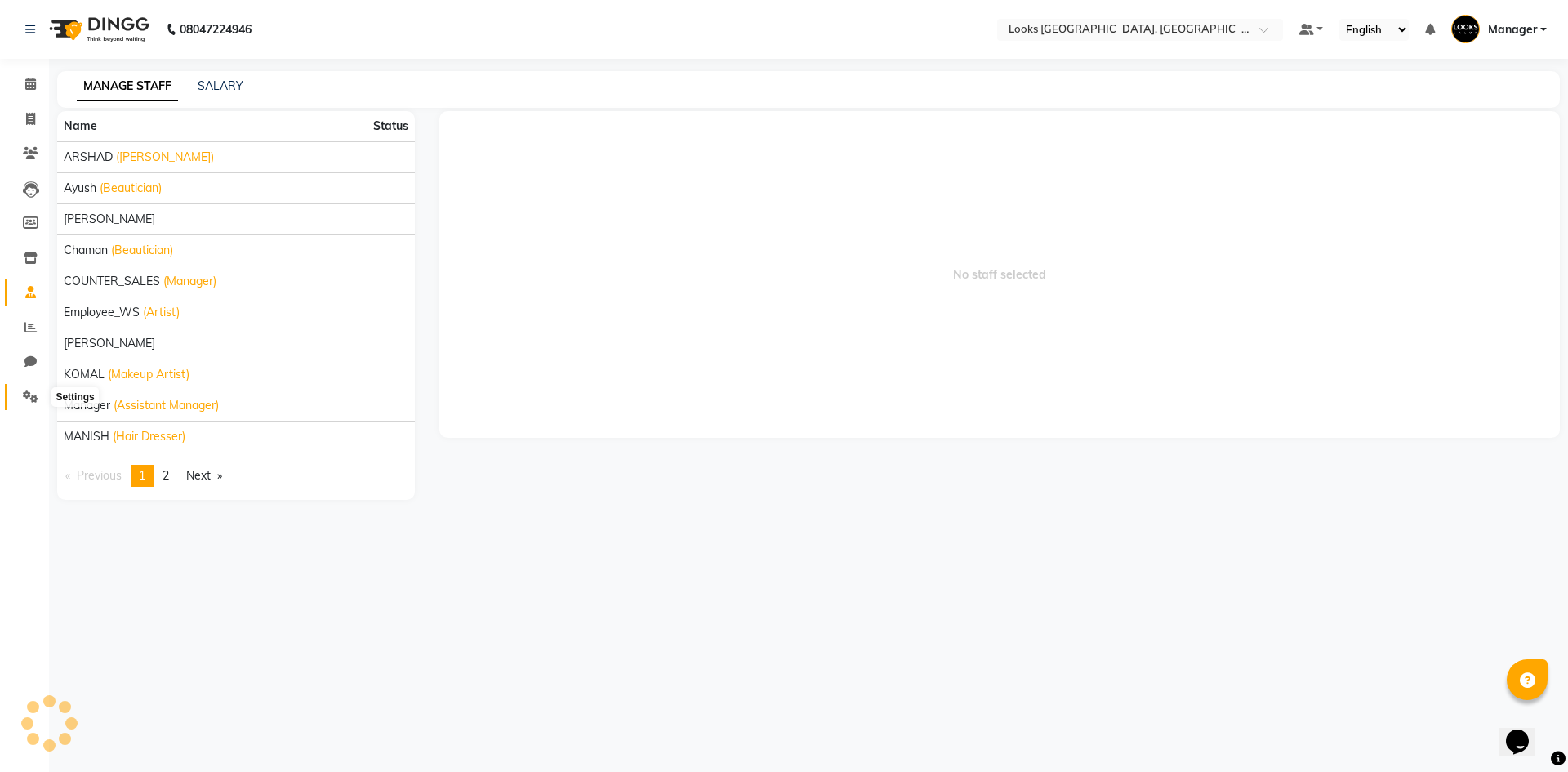
click at [32, 403] on span at bounding box center [31, 398] width 29 height 19
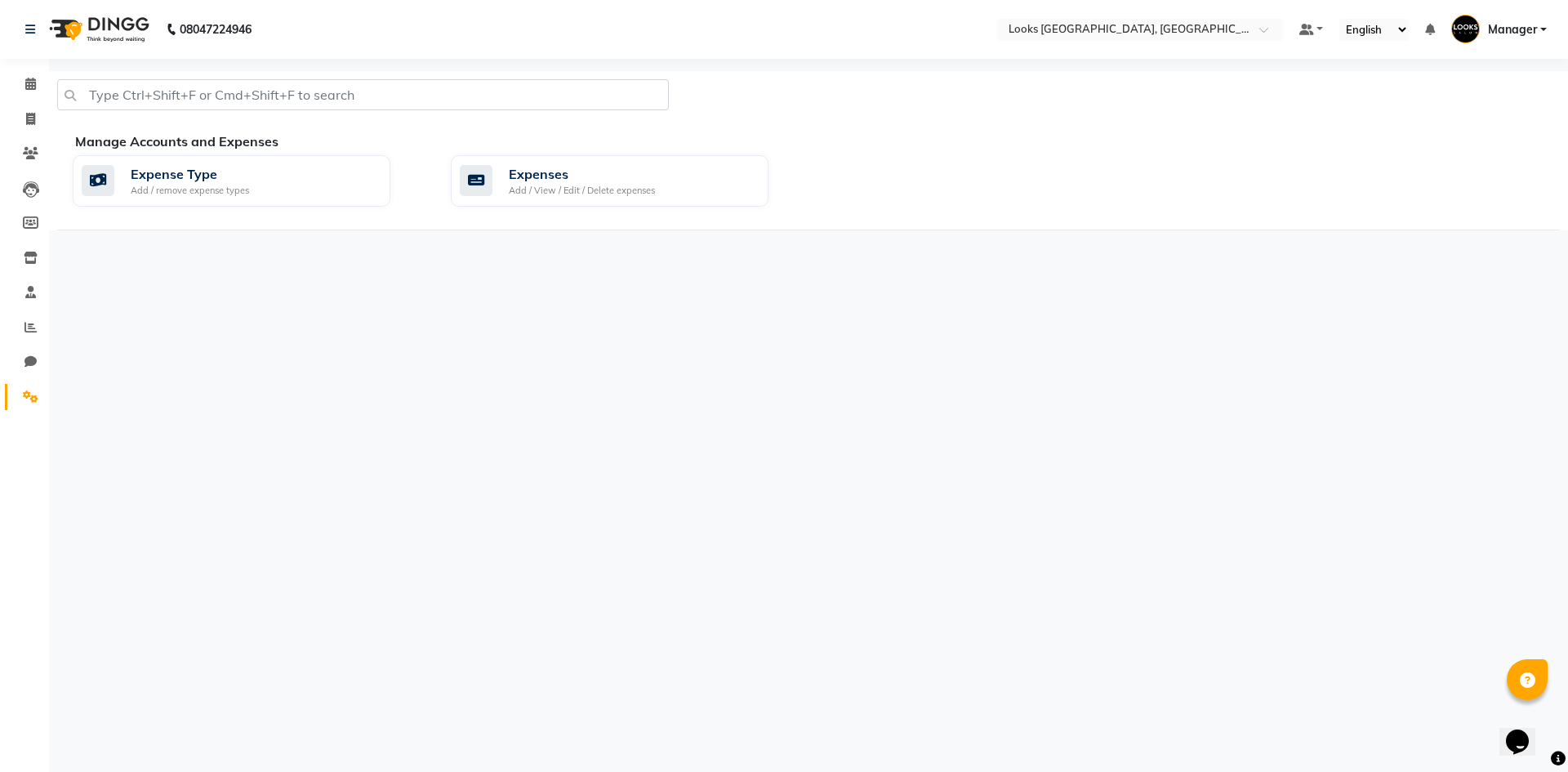
click at [329, 148] on div "Manage Accounts and Expenses" at bounding box center [824, 141] width 1498 height 19
click at [325, 182] on div "Expense Type Add / remove expense types" at bounding box center [229, 181] width 296 height 33
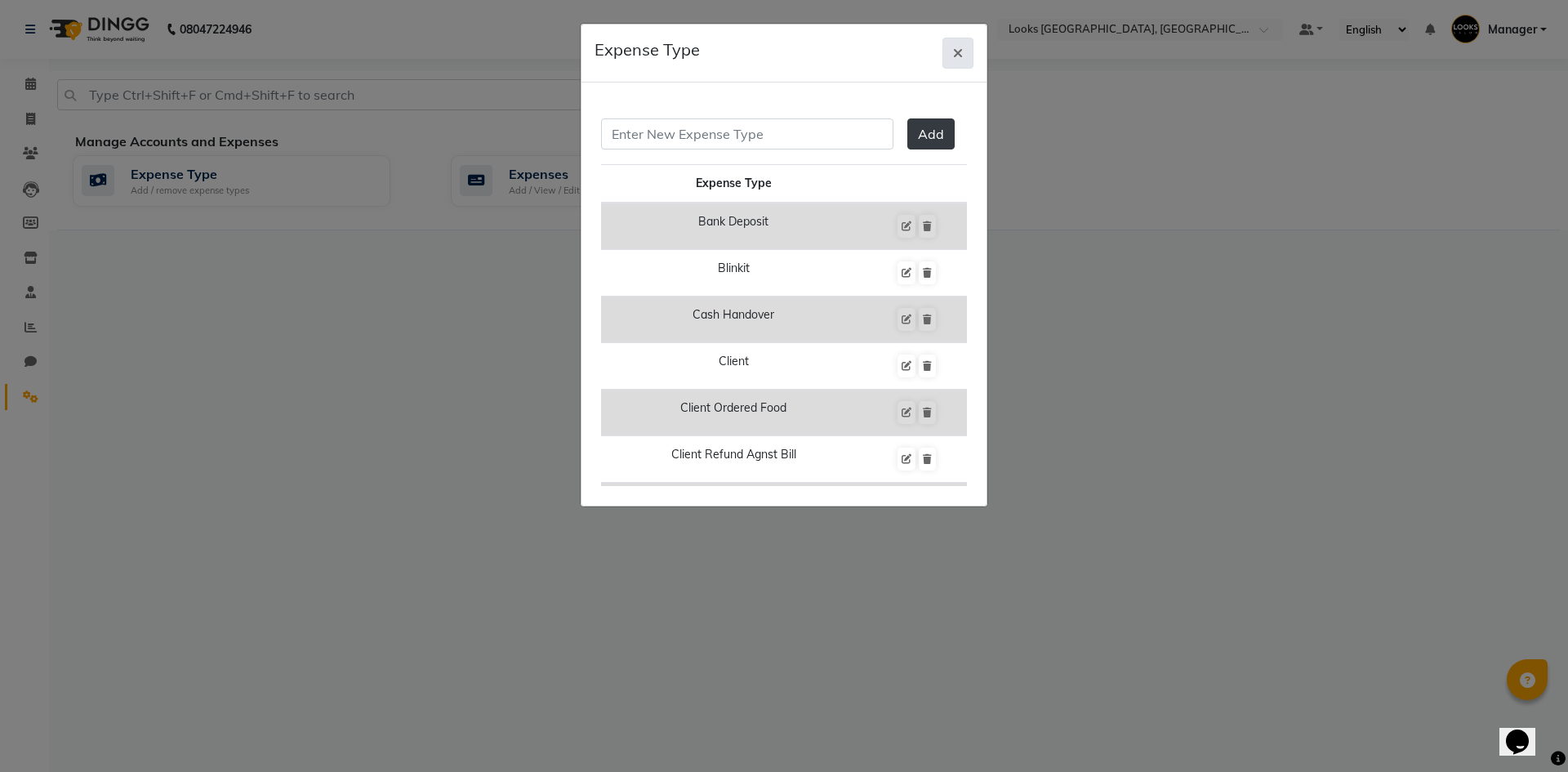
click at [962, 50] on icon "button" at bounding box center [958, 53] width 10 height 13
